Goal: Find specific page/section

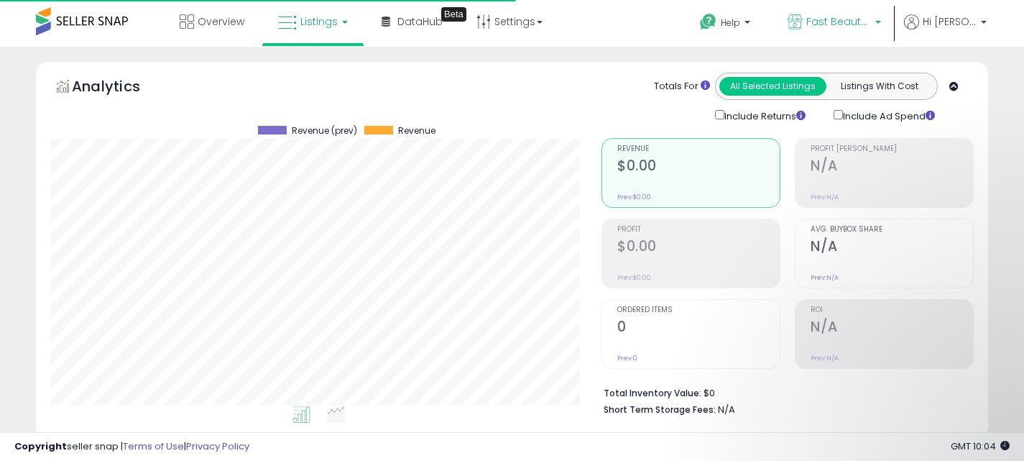
click at [862, 23] on span "Fast Beauty ([GEOGRAPHIC_DATA])" at bounding box center [838, 21] width 65 height 14
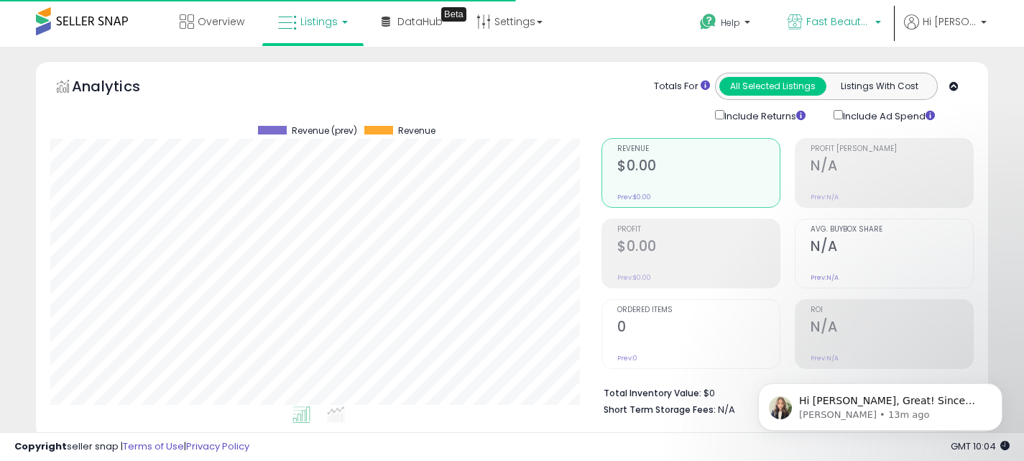
scroll to position [295, 551]
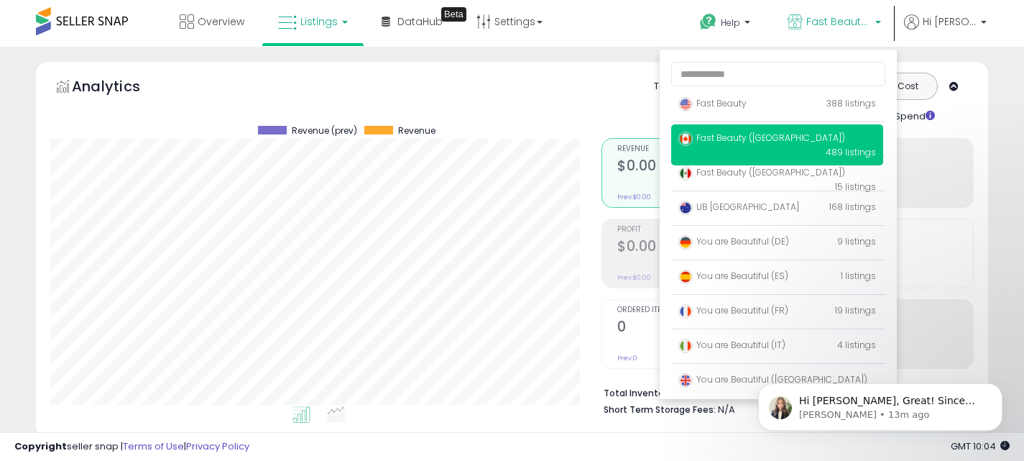
click at [782, 142] on span "Fast Beauty ([GEOGRAPHIC_DATA])" at bounding box center [761, 138] width 167 height 12
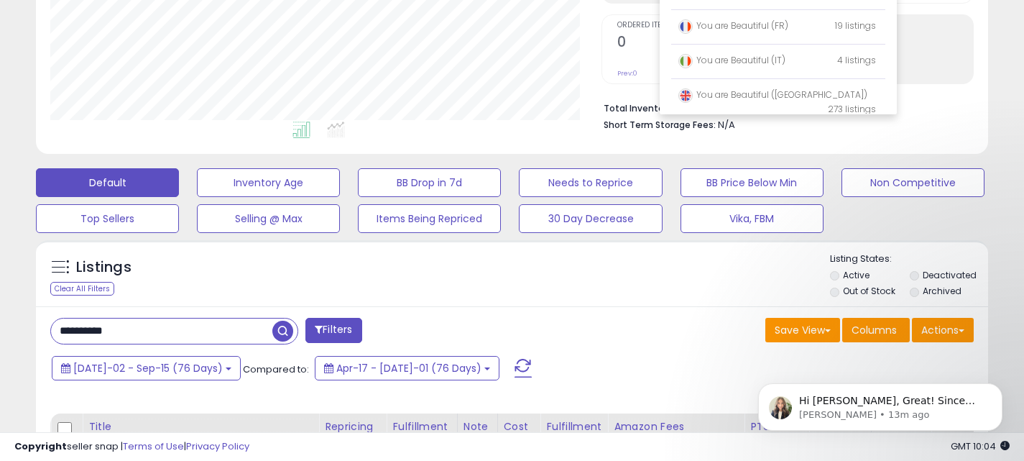
scroll to position [386, 0]
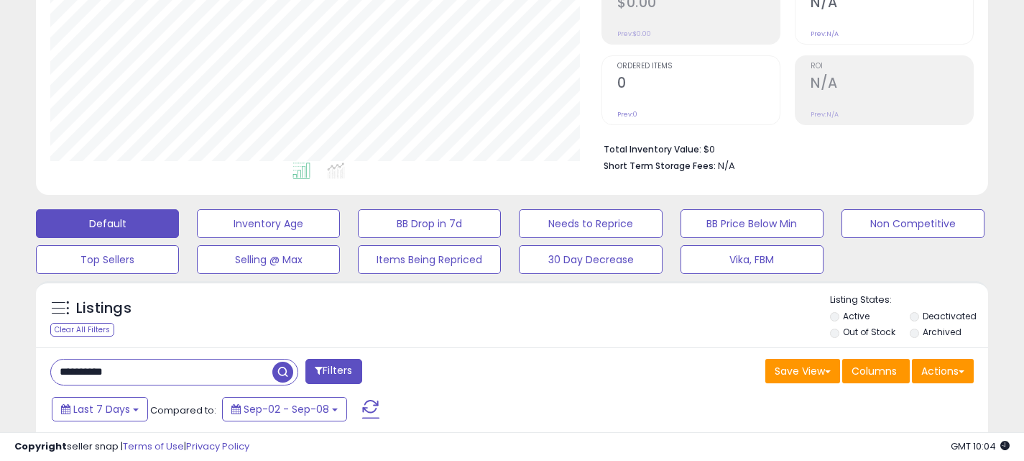
scroll to position [295, 551]
drag, startPoint x: 136, startPoint y: 377, endPoint x: 34, endPoint y: 374, distance: 102.1
paste input "text"
type input "**********"
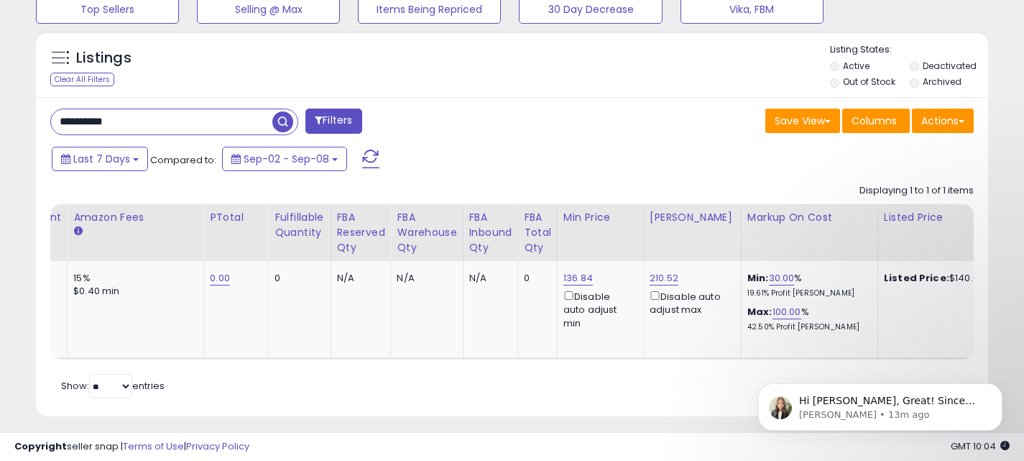
scroll to position [0, 618]
